Goal: Task Accomplishment & Management: Use online tool/utility

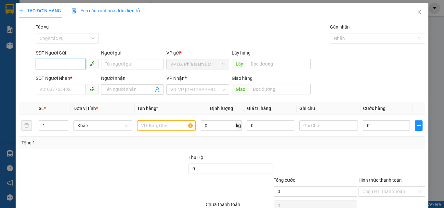
click at [58, 64] on input "SĐT Người Gửi" at bounding box center [61, 64] width 50 height 10
type input "0394783131"
click at [67, 78] on div "0394783131" at bounding box center [66, 77] width 54 height 7
type input "0327822484"
type input "CX MINH ANH ( GÒ DẦU )"
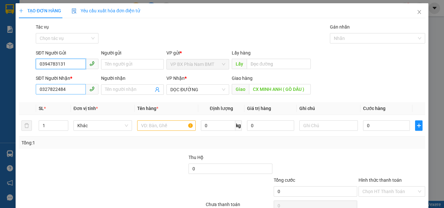
type input "0394783131"
drag, startPoint x: 72, startPoint y: 89, endPoint x: 0, endPoint y: 89, distance: 71.8
click at [0, 89] on div "TẠO ĐƠN HÀNG Yêu cầu xuất hóa đơn điện tử Transit Pickup Surcharge Ids Transit …" at bounding box center [222, 104] width 444 height 208
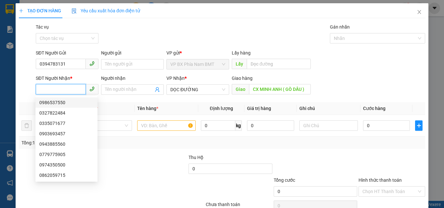
click at [48, 93] on input "SĐT Người Nhận *" at bounding box center [61, 89] width 50 height 10
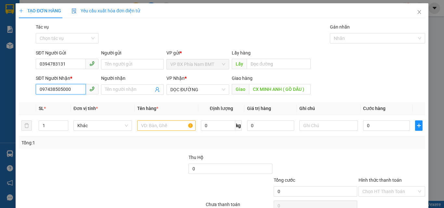
type input "09743850500"
drag, startPoint x: 69, startPoint y: 89, endPoint x: 0, endPoint y: 93, distance: 68.7
click at [0, 93] on div "TẠO ĐƠN HÀNG Yêu cầu xuất hóa đơn điện tử Transit Pickup Surcharge Ids Transit …" at bounding box center [222, 104] width 444 height 208
type input "0974350500"
click at [59, 104] on div "0974350500" at bounding box center [66, 102] width 54 height 7
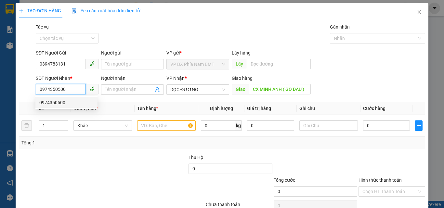
type input "N4 GÒ MÂY"
type input "0974350500"
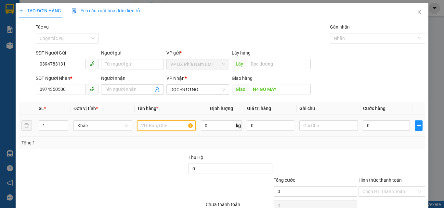
click at [164, 128] on input "text" at bounding box center [166, 126] width 58 height 10
click at [147, 126] on input "text" at bounding box center [166, 126] width 58 height 10
type input "1 THÙNG GIẤY"
click at [373, 124] on input "0" at bounding box center [386, 126] width 47 height 10
type input "5"
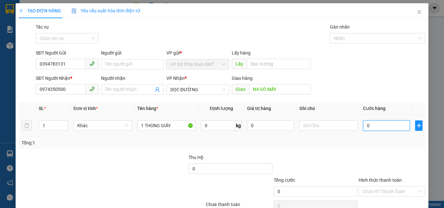
type input "5"
type input "50"
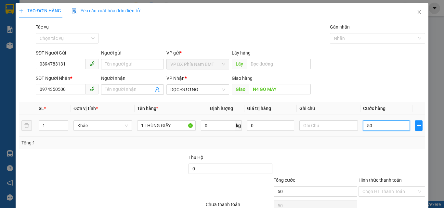
type input "500"
type input "5.000"
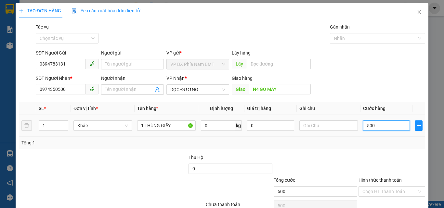
type input "5.000"
type input "50.000"
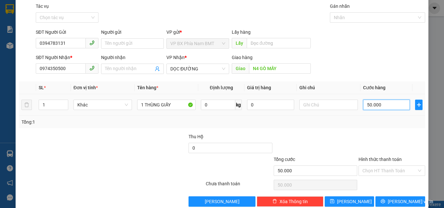
scroll to position [32, 0]
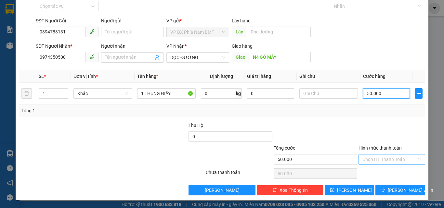
type input "50.000"
click at [393, 162] on input "Hình thức thanh toán" at bounding box center [389, 160] width 54 height 10
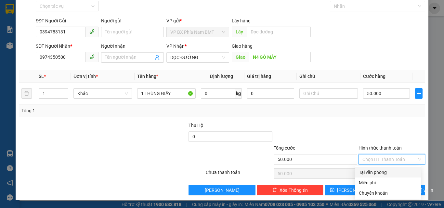
click at [395, 177] on div "Tại văn phòng" at bounding box center [388, 172] width 66 height 10
type input "0"
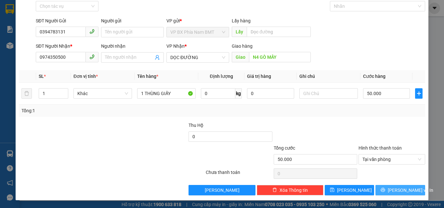
click at [403, 190] on span "[PERSON_NAME] và In" at bounding box center [410, 190] width 45 height 7
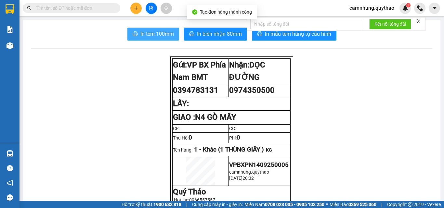
click at [150, 32] on span "In tem 100mm" at bounding box center [156, 34] width 33 height 8
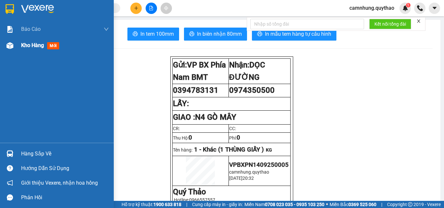
click at [27, 47] on span "Kho hàng" at bounding box center [32, 45] width 23 height 6
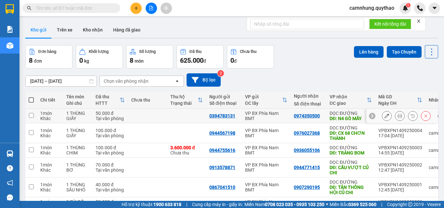
click at [208, 117] on td "0394783131" at bounding box center [224, 116] width 36 height 15
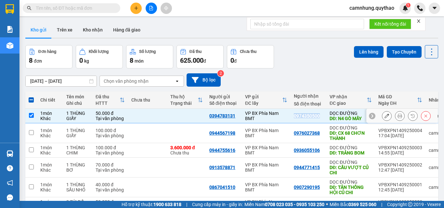
copy div "0974350500"
drag, startPoint x: 293, startPoint y: 115, endPoint x: 318, endPoint y: 122, distance: 26.5
click at [318, 122] on td "0974350500" at bounding box center [309, 116] width 36 height 15
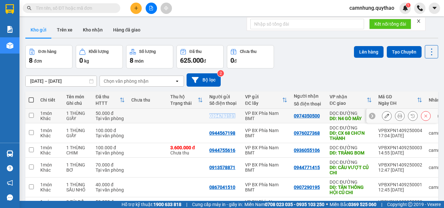
copy div "0394783131"
drag, startPoint x: 210, startPoint y: 117, endPoint x: 235, endPoint y: 119, distance: 25.4
click at [235, 119] on td "0394783131" at bounding box center [224, 116] width 36 height 15
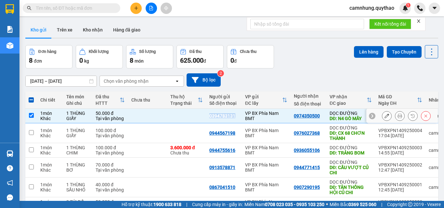
click at [423, 117] on icon at bounding box center [425, 116] width 5 height 5
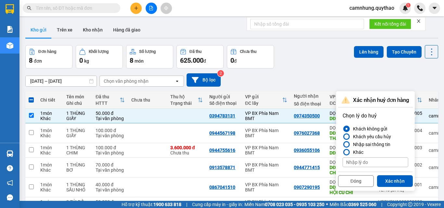
click at [367, 137] on div "Khách yêu cầu hủy" at bounding box center [370, 137] width 41 height 8
click at [343, 137] on input "Khách yêu cầu hủy" at bounding box center [343, 137] width 0 height 0
drag, startPoint x: 390, startPoint y: 182, endPoint x: 388, endPoint y: 175, distance: 6.8
click at [390, 181] on button "Xác nhận" at bounding box center [395, 181] width 36 height 12
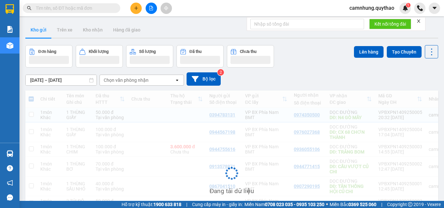
checkbox input "false"
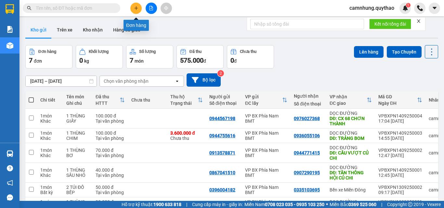
click at [136, 12] on button at bounding box center [135, 8] width 11 height 11
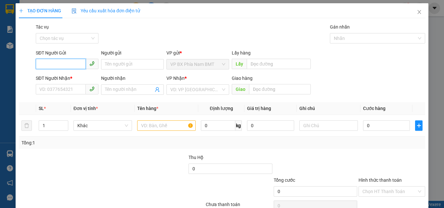
click at [65, 63] on input "SĐT Người Gửi" at bounding box center [61, 64] width 50 height 10
paste input "0394783131"
type input "0394783131"
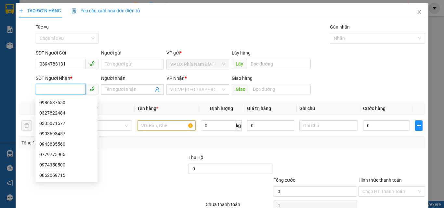
paste input "0974350500"
type input "0974350500"
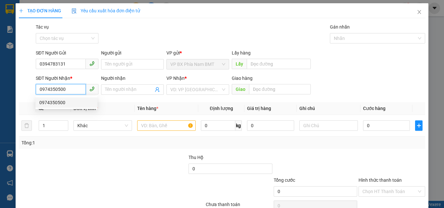
click at [53, 103] on div "0974350500" at bounding box center [66, 102] width 54 height 7
type input "N4 GÒ MÂY"
type input "0974350500"
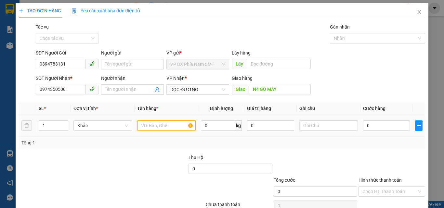
click at [146, 123] on input "text" at bounding box center [166, 126] width 58 height 10
type input "1 THÙNG GIẤY"
click at [369, 125] on input "0" at bounding box center [386, 126] width 47 height 10
type input "5"
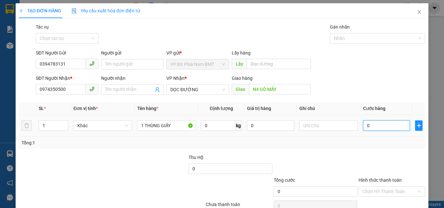
type input "5"
type input "50"
type input "500"
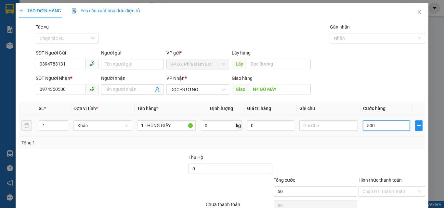
type input "500"
type input "5.000"
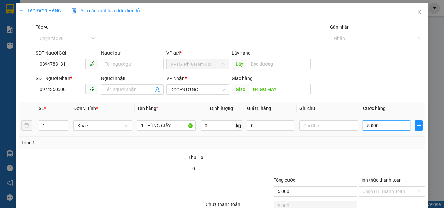
type input "50.000"
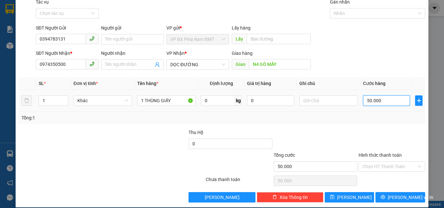
scroll to position [32, 0]
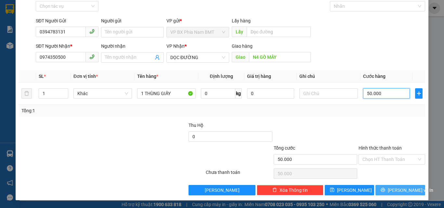
type input "50.000"
click at [406, 192] on span "[PERSON_NAME] và In" at bounding box center [410, 190] width 45 height 7
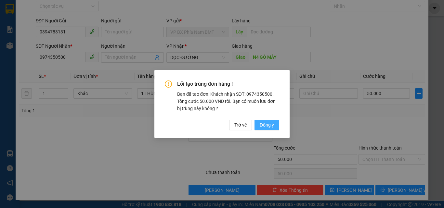
click at [269, 126] on span "Đồng ý" at bounding box center [267, 125] width 14 height 7
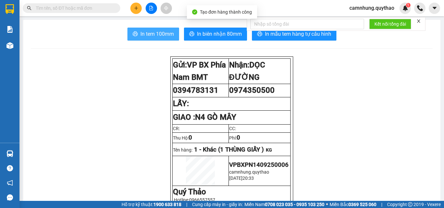
click at [153, 33] on span "In tem 100mm" at bounding box center [156, 34] width 33 height 8
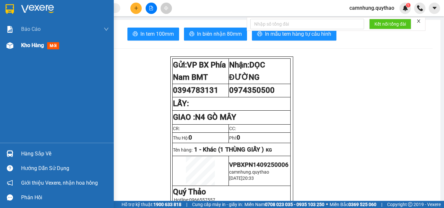
click at [22, 47] on span "Kho hàng" at bounding box center [32, 45] width 23 height 6
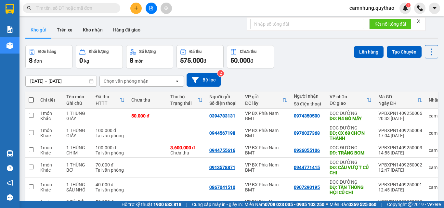
click at [302, 69] on div "[DATE] – [DATE] Press the down arrow key to interact with the calendar and sele…" at bounding box center [231, 80] width 413 height 23
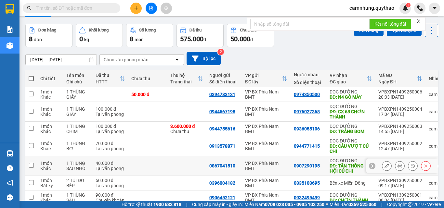
scroll to position [32, 0]
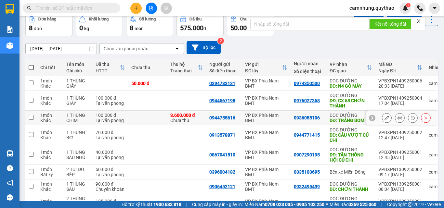
click at [79, 113] on div "1 THÙNG CHIM" at bounding box center [77, 118] width 23 height 10
checkbox input "true"
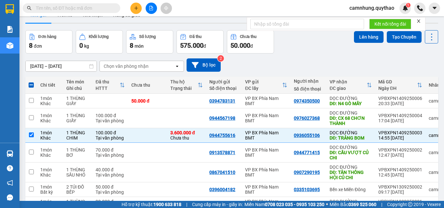
scroll to position [0, 0]
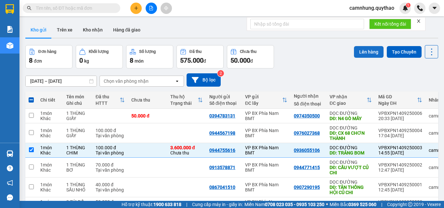
click at [363, 58] on button "Lên hàng" at bounding box center [369, 52] width 30 height 12
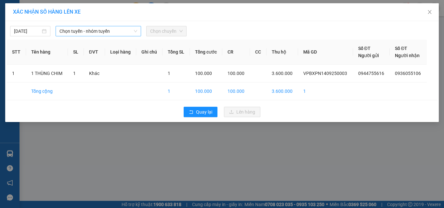
click at [69, 27] on span "Chọn tuyến - nhóm tuyến" at bounding box center [98, 31] width 78 height 10
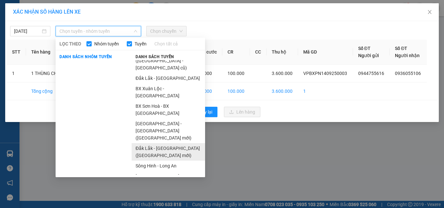
scroll to position [15, 0]
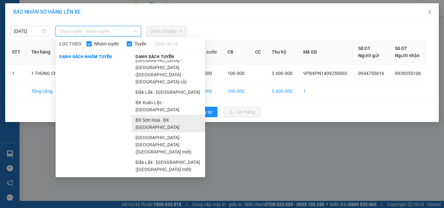
click at [161, 115] on li "BX Sơn Hoà - BX [GEOGRAPHIC_DATA]" at bounding box center [168, 124] width 73 height 18
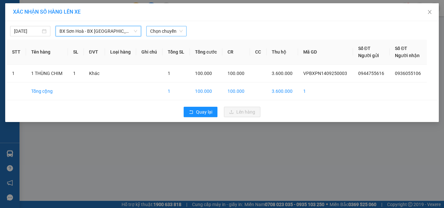
click at [172, 31] on span "Chọn chuyến" at bounding box center [166, 31] width 32 height 10
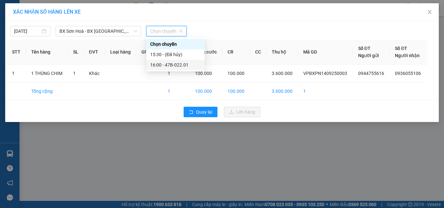
click at [172, 64] on div "16:00 - 47B-022.01" at bounding box center [175, 64] width 51 height 7
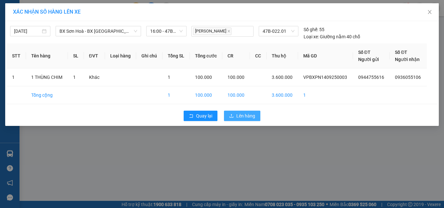
click at [238, 117] on span "Lên hàng" at bounding box center [245, 115] width 19 height 7
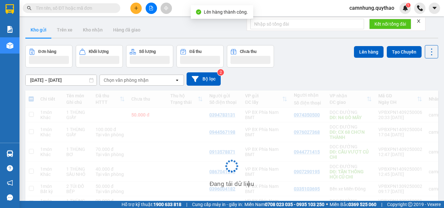
click at [150, 8] on icon "file-add" at bounding box center [151, 8] width 5 height 5
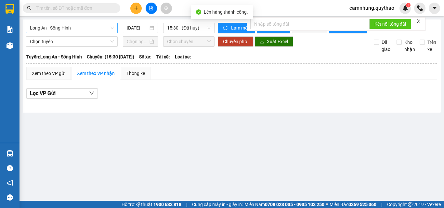
click at [88, 31] on span "Long An - Sông Hinh" at bounding box center [72, 28] width 84 height 10
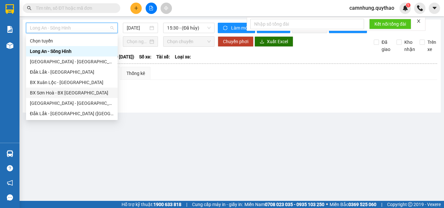
click at [65, 90] on div "BX Sơn Hoà - BX [GEOGRAPHIC_DATA]" at bounding box center [72, 92] width 84 height 7
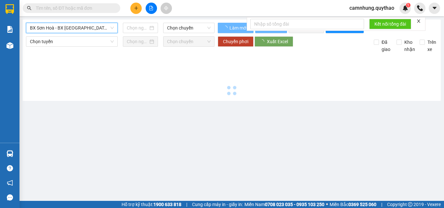
type input "[DATE]"
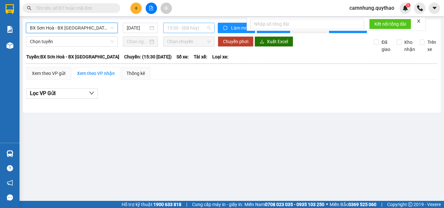
click at [170, 29] on span "15:30 - (Đã hủy)" at bounding box center [189, 28] width 44 height 10
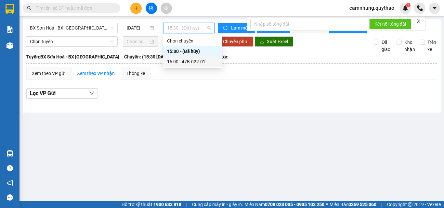
click at [186, 60] on div "16:00 - 47B-022.01" at bounding box center [192, 61] width 51 height 7
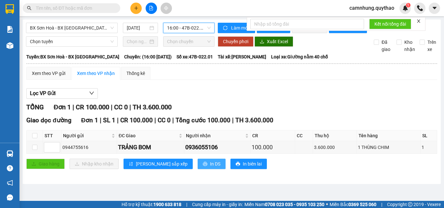
click at [210, 168] on span "In DS" at bounding box center [215, 164] width 10 height 7
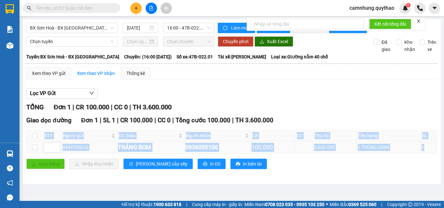
copy table "STT Người gửi ĐC Giao Người nhận CR CC Thu hộ Tên hàng SL Ký nhận 0944755616 TR…"
drag, startPoint x: 41, startPoint y: 140, endPoint x: 430, endPoint y: 151, distance: 389.2
click at [430, 151] on table "STT Người gửi ĐC Giao Người nhận CR CC Thu hộ Tên hàng SL Ký nhận 0944755616 TR…" at bounding box center [232, 142] width 410 height 24
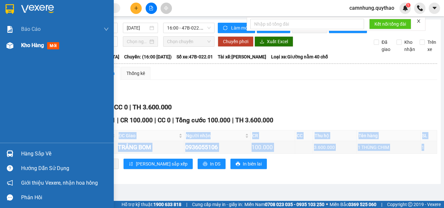
click at [36, 47] on span "Kho hàng" at bounding box center [32, 45] width 23 height 6
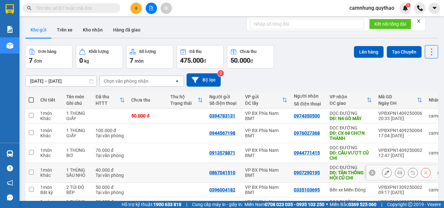
click at [128, 166] on td at bounding box center [147, 173] width 39 height 20
checkbox input "true"
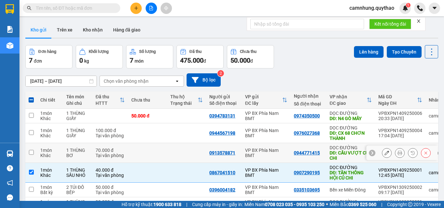
click at [132, 148] on td at bounding box center [147, 153] width 39 height 20
checkbox input "true"
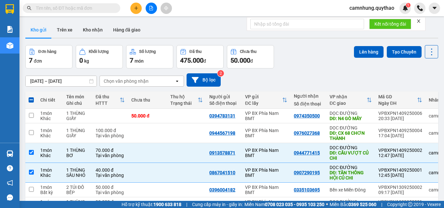
click at [354, 59] on div "Lên hàng Tạo Chuyến" at bounding box center [396, 56] width 84 height 23
click at [356, 55] on button "Lên hàng" at bounding box center [369, 52] width 30 height 12
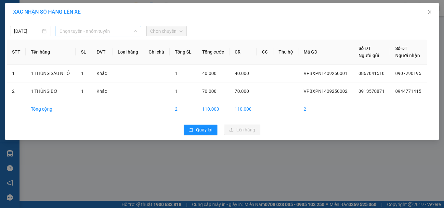
click at [103, 33] on span "Chọn tuyến - nhóm tuyến" at bounding box center [98, 31] width 78 height 10
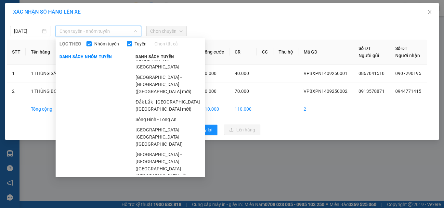
scroll to position [80, 0]
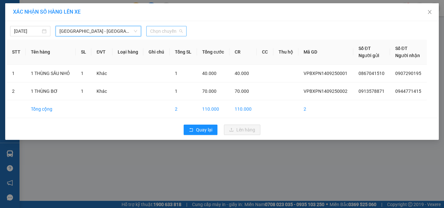
click at [164, 31] on span "Chọn chuyến" at bounding box center [166, 31] width 32 height 10
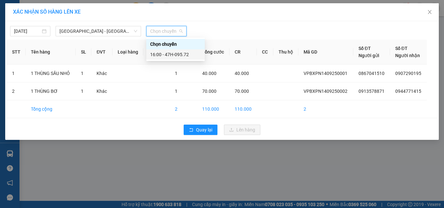
click at [172, 54] on div "16:00 - 47H-095.72" at bounding box center [175, 54] width 51 height 7
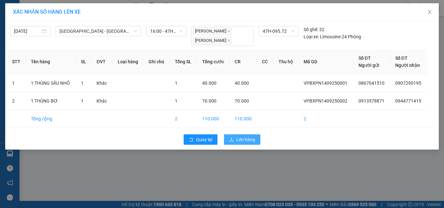
click at [238, 138] on span "Lên hàng" at bounding box center [245, 139] width 19 height 7
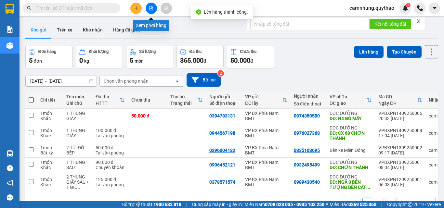
click at [154, 11] on button at bounding box center [151, 8] width 11 height 11
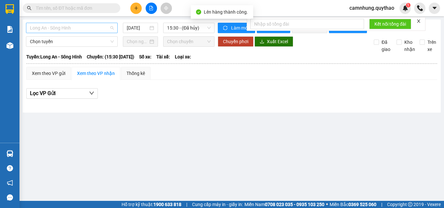
click at [79, 29] on span "Long An - Sông Hinh" at bounding box center [72, 28] width 84 height 10
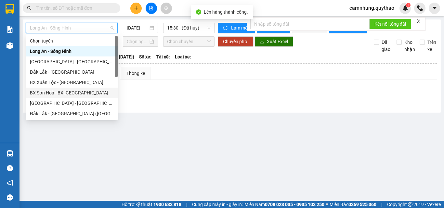
scroll to position [65, 0]
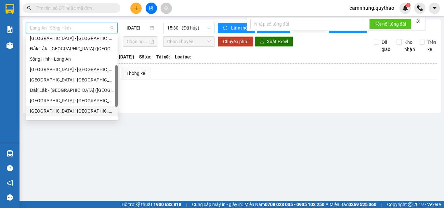
click at [54, 111] on div "[GEOGRAPHIC_DATA] - [GEOGRAPHIC_DATA]" at bounding box center [72, 111] width 84 height 7
type input "[DATE]"
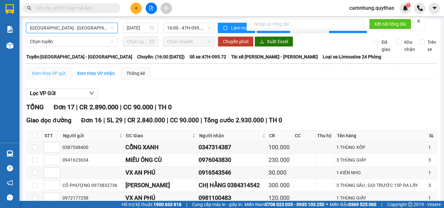
click at [53, 80] on div "Xem theo VP gửi" at bounding box center [48, 73] width 45 height 13
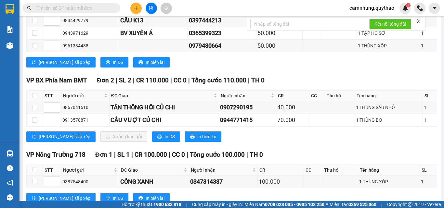
scroll to position [357, 0]
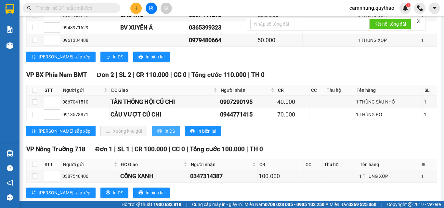
click at [152, 136] on button "In DS" at bounding box center [166, 131] width 28 height 10
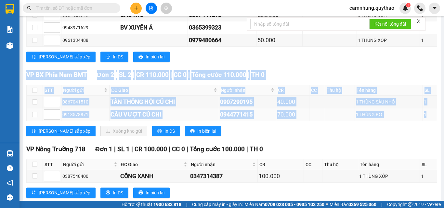
copy div "VP BX Phía Nam BMT Đơn 2 | SL 2 | CR 110.000 | CC 0 | Tổng cước 110.000 | TH 0 …"
drag, startPoint x: 27, startPoint y: 81, endPoint x: 427, endPoint y: 121, distance: 402.3
click at [427, 121] on div "VP BX Phía Nam BMT Đơn 2 | SL 2 | CR 110.000 | CC 0 | Tổng cước 110.000 | TH 0 …" at bounding box center [231, 105] width 411 height 71
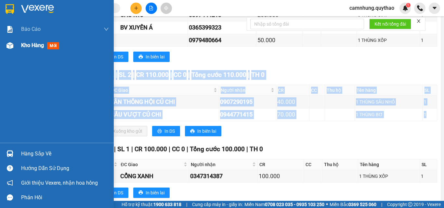
click at [23, 45] on span "Kho hàng" at bounding box center [32, 45] width 23 height 6
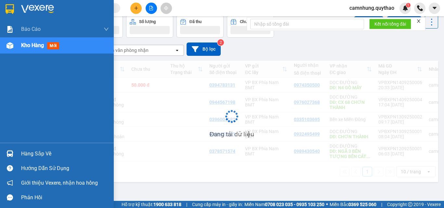
scroll to position [30, 0]
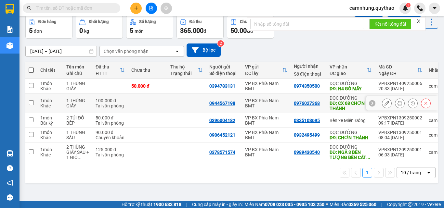
click at [183, 103] on td at bounding box center [186, 104] width 39 height 20
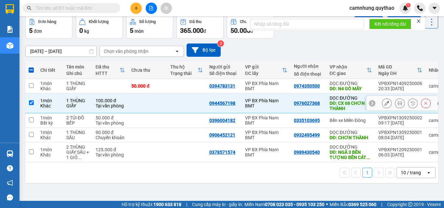
click at [256, 99] on div "VP BX Phía Nam BMT" at bounding box center [266, 103] width 42 height 10
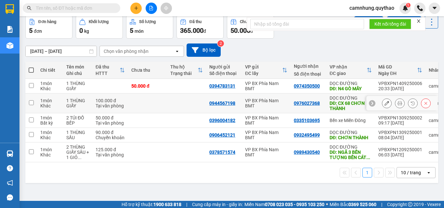
click at [238, 103] on div "0944567198" at bounding box center [223, 103] width 29 height 5
checkbox input "true"
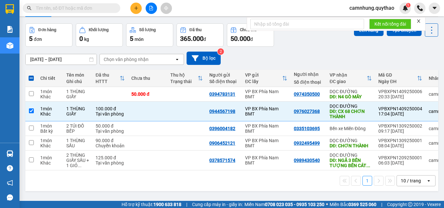
scroll to position [0, 0]
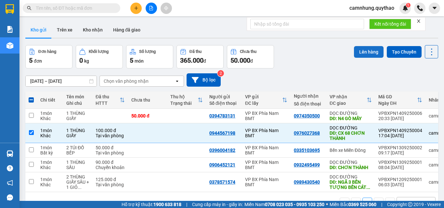
click at [365, 50] on button "Lên hàng" at bounding box center [369, 52] width 30 height 12
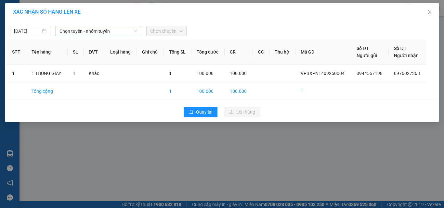
click at [96, 32] on span "Chọn tuyến - nhóm tuyến" at bounding box center [98, 31] width 78 height 10
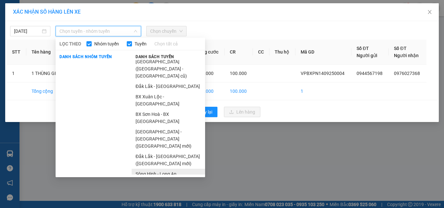
scroll to position [32, 0]
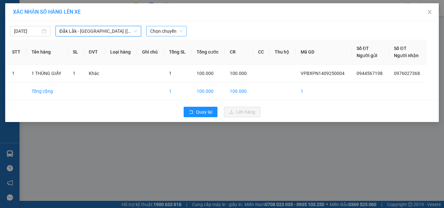
click at [164, 33] on span "Chọn chuyến" at bounding box center [166, 31] width 32 height 10
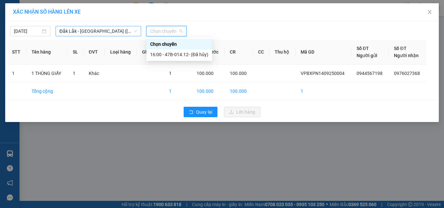
click at [97, 32] on span "Đắk Lắk - [GEOGRAPHIC_DATA] ([GEOGRAPHIC_DATA])" at bounding box center [98, 31] width 78 height 10
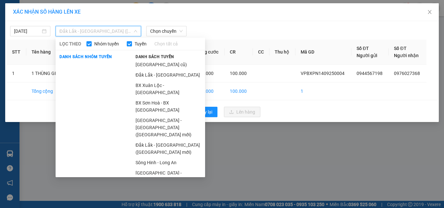
scroll to position [80, 0]
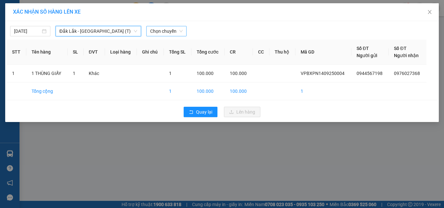
click at [170, 27] on span "Chọn chuyến" at bounding box center [166, 31] width 32 height 10
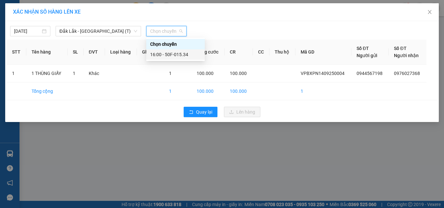
click at [177, 55] on div "16:00 - 50F-015.34" at bounding box center [175, 54] width 51 height 7
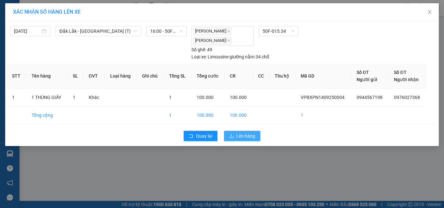
drag, startPoint x: 236, startPoint y: 136, endPoint x: 239, endPoint y: 126, distance: 11.0
click at [236, 136] on button "Lên hàng" at bounding box center [242, 136] width 36 height 10
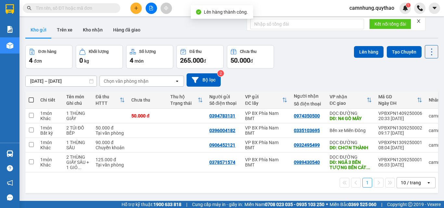
click at [151, 11] on button at bounding box center [151, 8] width 11 height 11
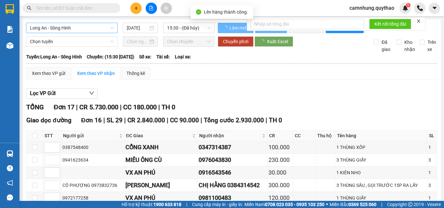
click at [83, 28] on span "Long An - Sông Hinh" at bounding box center [72, 28] width 84 height 10
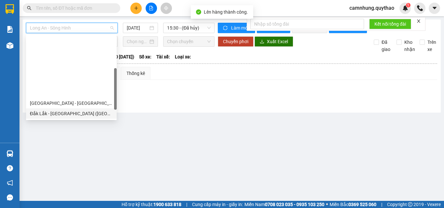
scroll to position [91, 0]
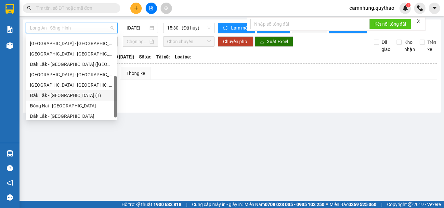
click at [64, 93] on div "Đắk Lắk - [GEOGRAPHIC_DATA] (T)" at bounding box center [71, 95] width 83 height 7
type input "[DATE]"
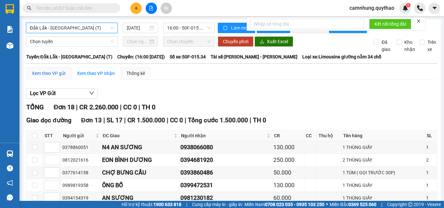
click at [46, 77] on div "Xem theo VP gửi" at bounding box center [48, 73] width 33 height 7
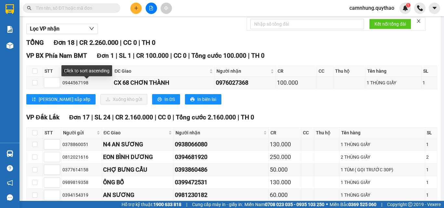
scroll to position [65, 0]
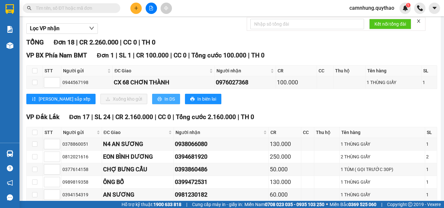
click at [157, 101] on icon "printer" at bounding box center [159, 99] width 4 height 4
copy div "VP BX Phía Nam BMT Đơn 1 | SL 1 | CR 100.000 | CC 0 | Tổng cước 100.000 | TH 0 …"
drag, startPoint x: 27, startPoint y: 60, endPoint x: 262, endPoint y: 94, distance: 236.8
click at [262, 94] on div "VP BX Phía Nam BMT Đơn 1 | SL 1 | CR 100.000 | CC 0 | Tổng cước 100.000 | TH 0 …" at bounding box center [231, 80] width 411 height 58
